Goal: Task Accomplishment & Management: Manage account settings

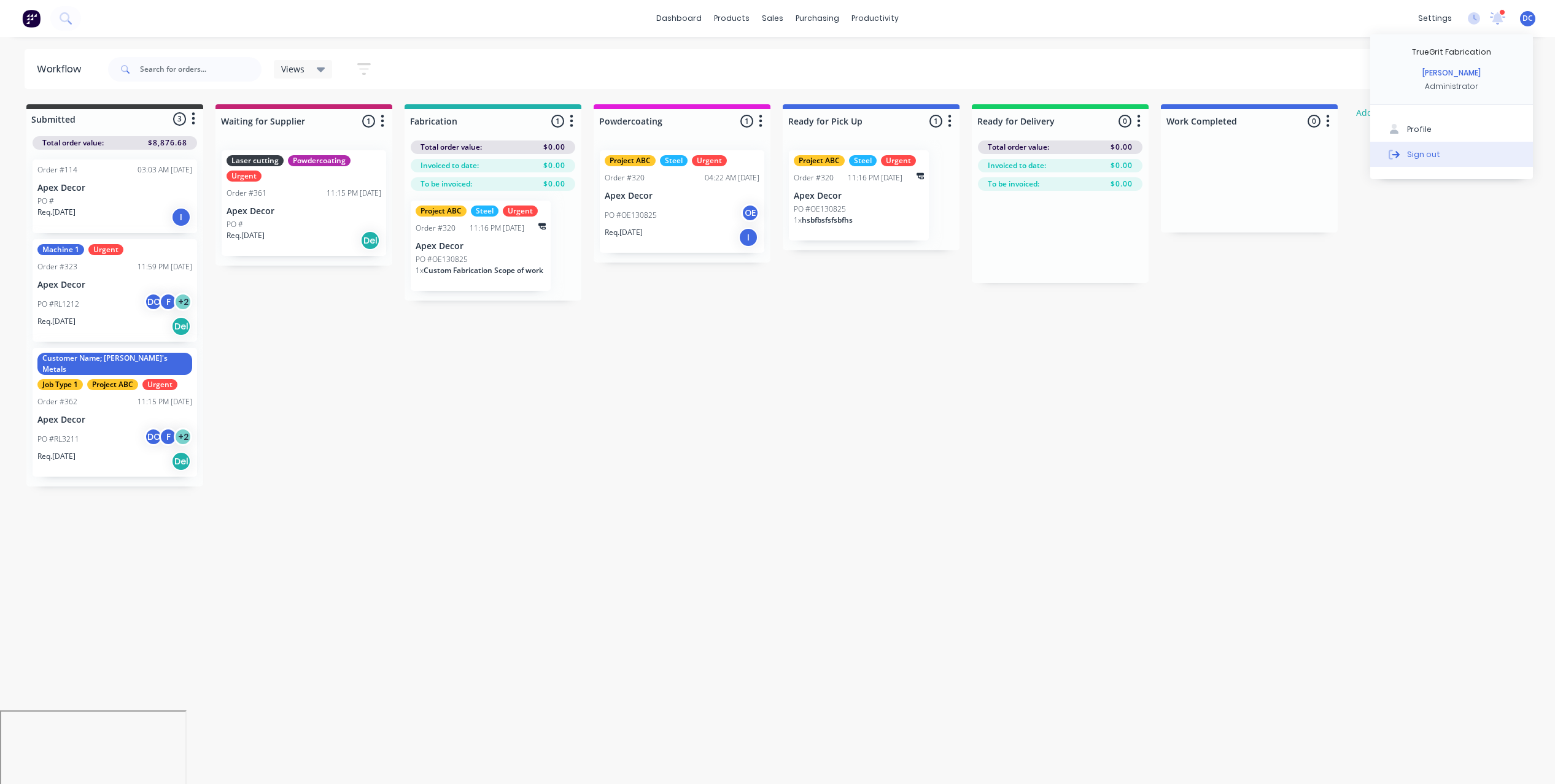
click at [1424, 150] on div "Sign out" at bounding box center [1424, 154] width 34 height 11
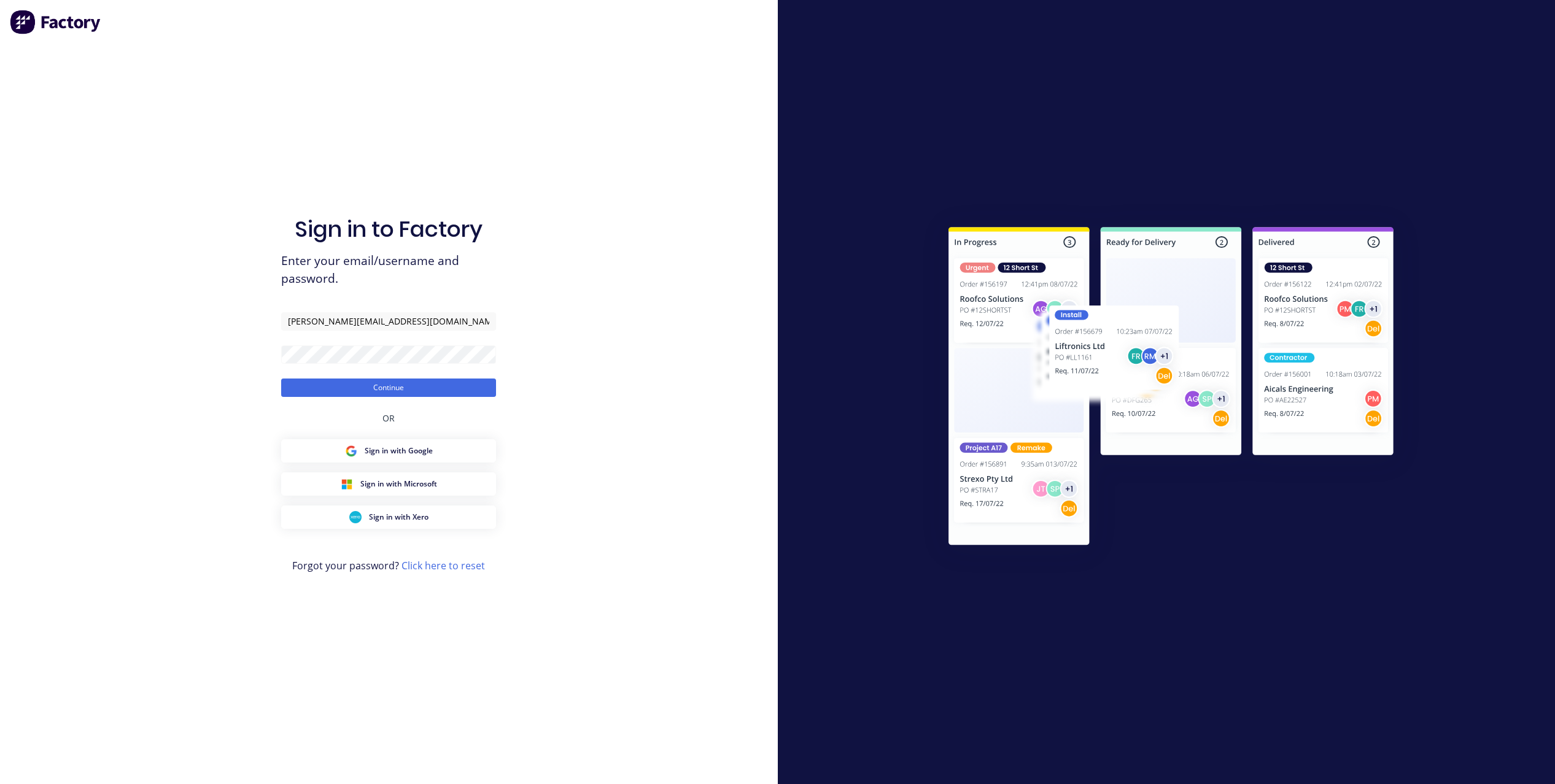
type input "david+trailers@factory.app"
click at [281, 379] on button "Continue" at bounding box center [388, 388] width 215 height 18
